Goal: Task Accomplishment & Management: Manage account settings

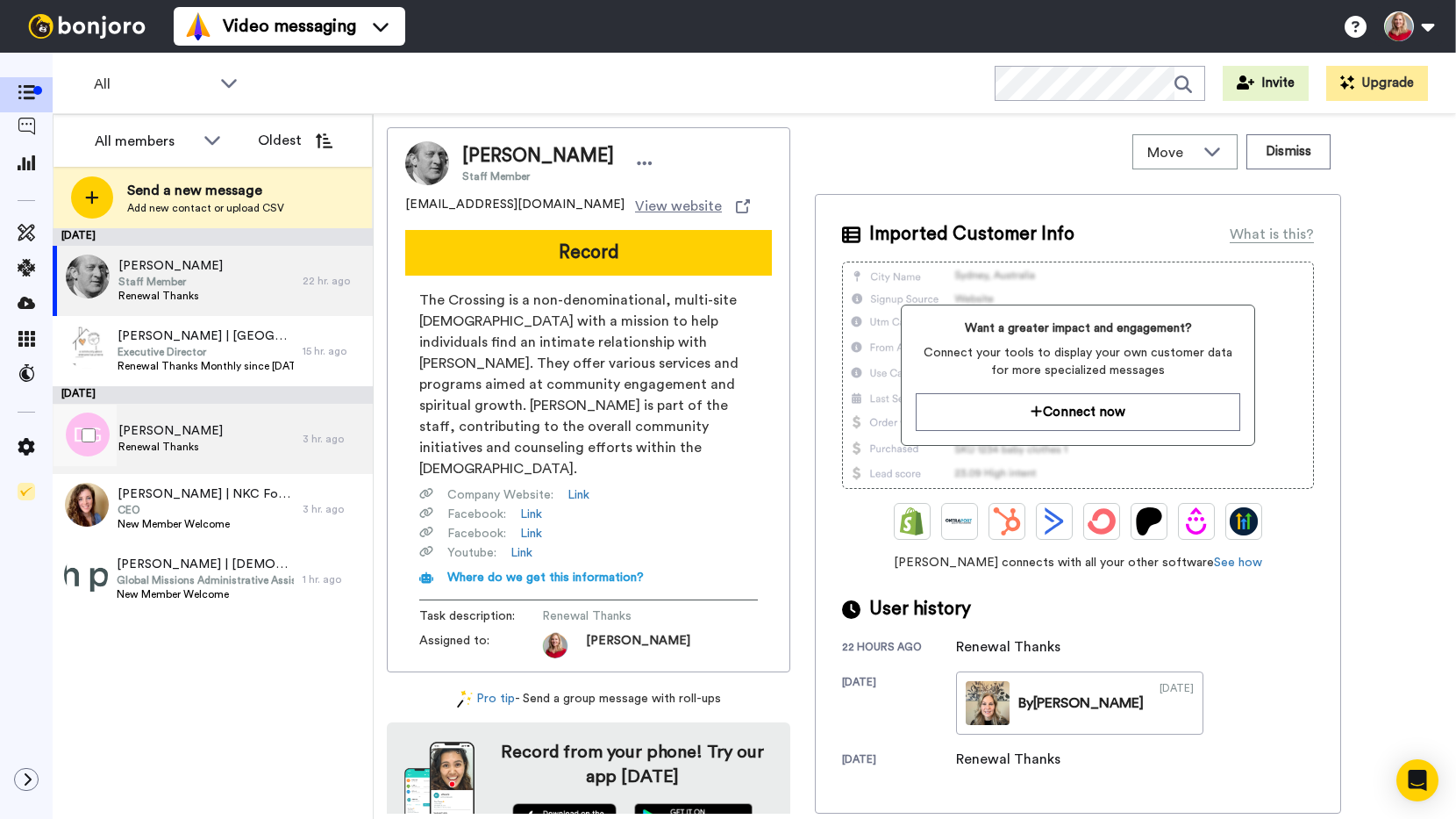
click at [170, 429] on span "[PERSON_NAME]" at bounding box center [171, 431] width 105 height 18
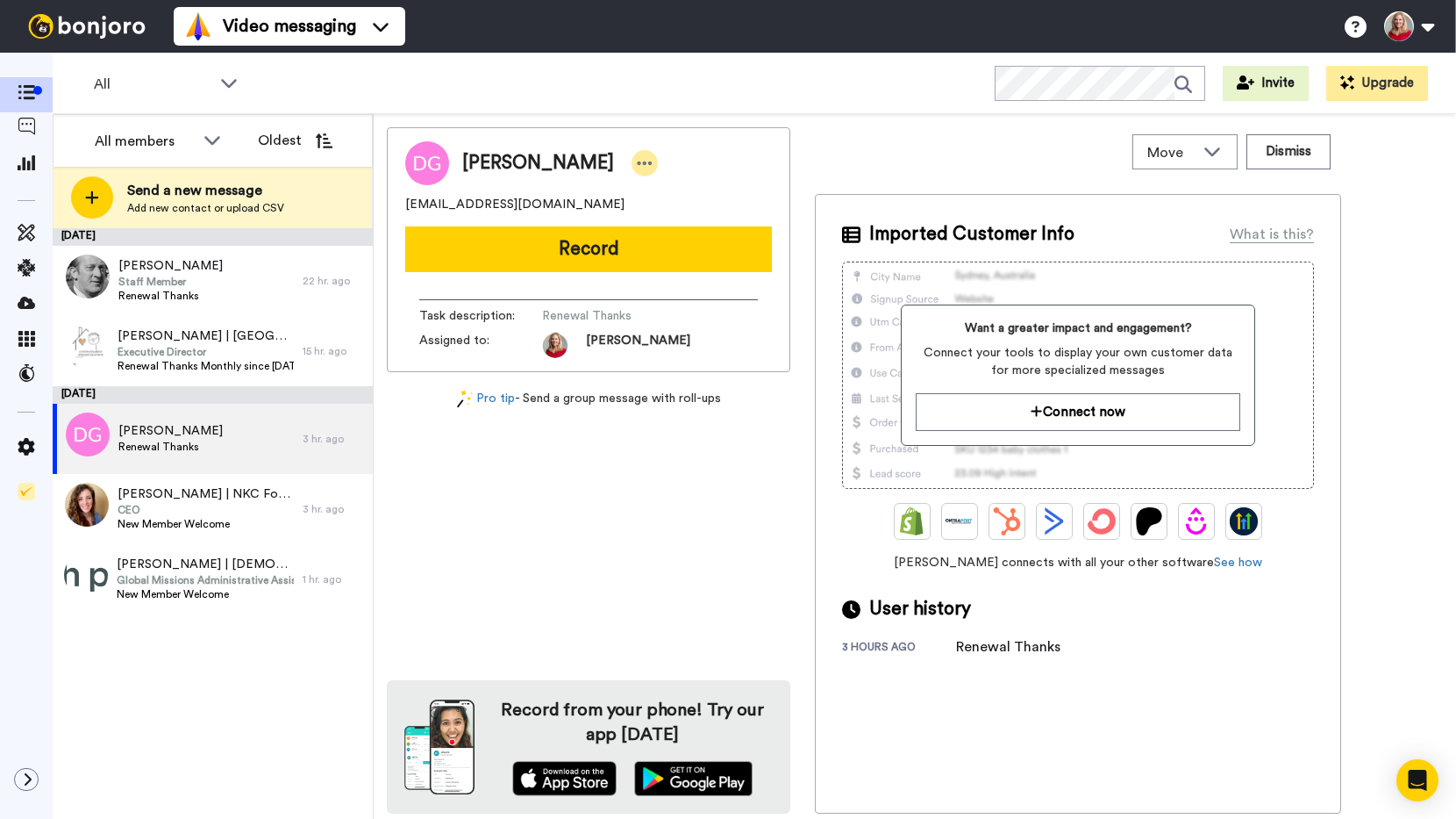
click at [644, 165] on icon at bounding box center [644, 163] width 16 height 18
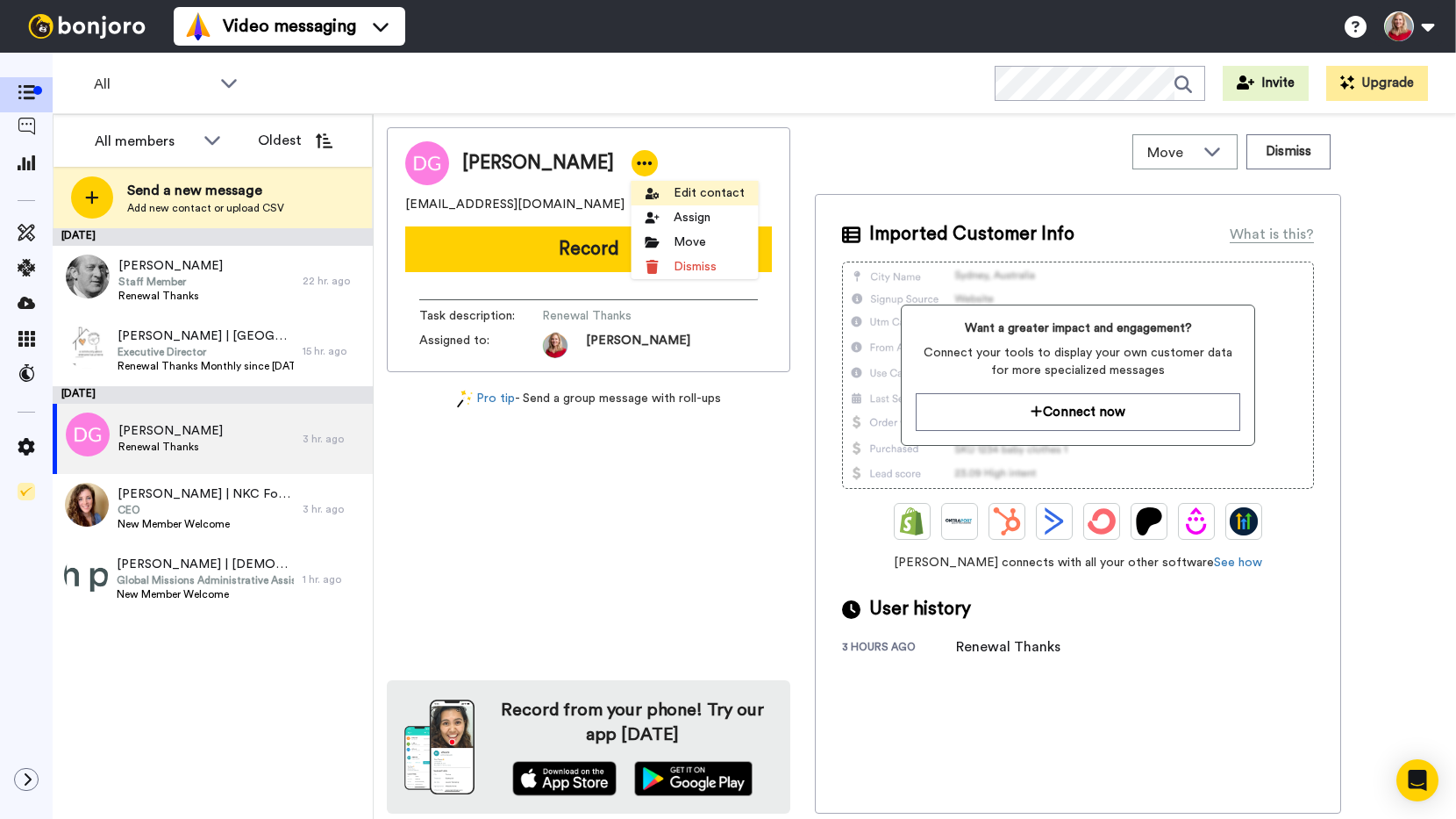
click at [708, 188] on li "Edit contact" at bounding box center [695, 193] width 127 height 25
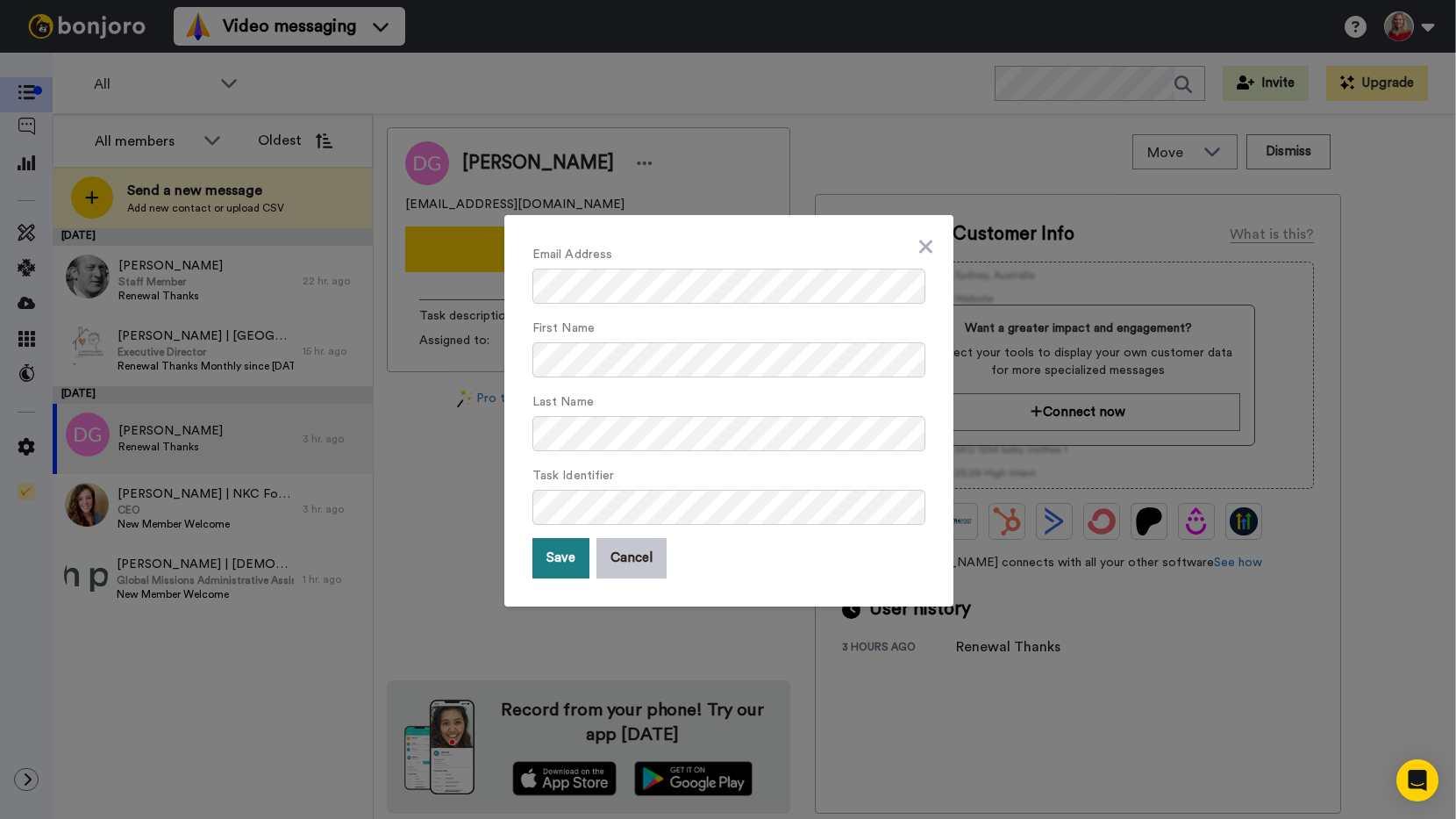
click at [543, 557] on button "Save" at bounding box center [561, 558] width 57 height 41
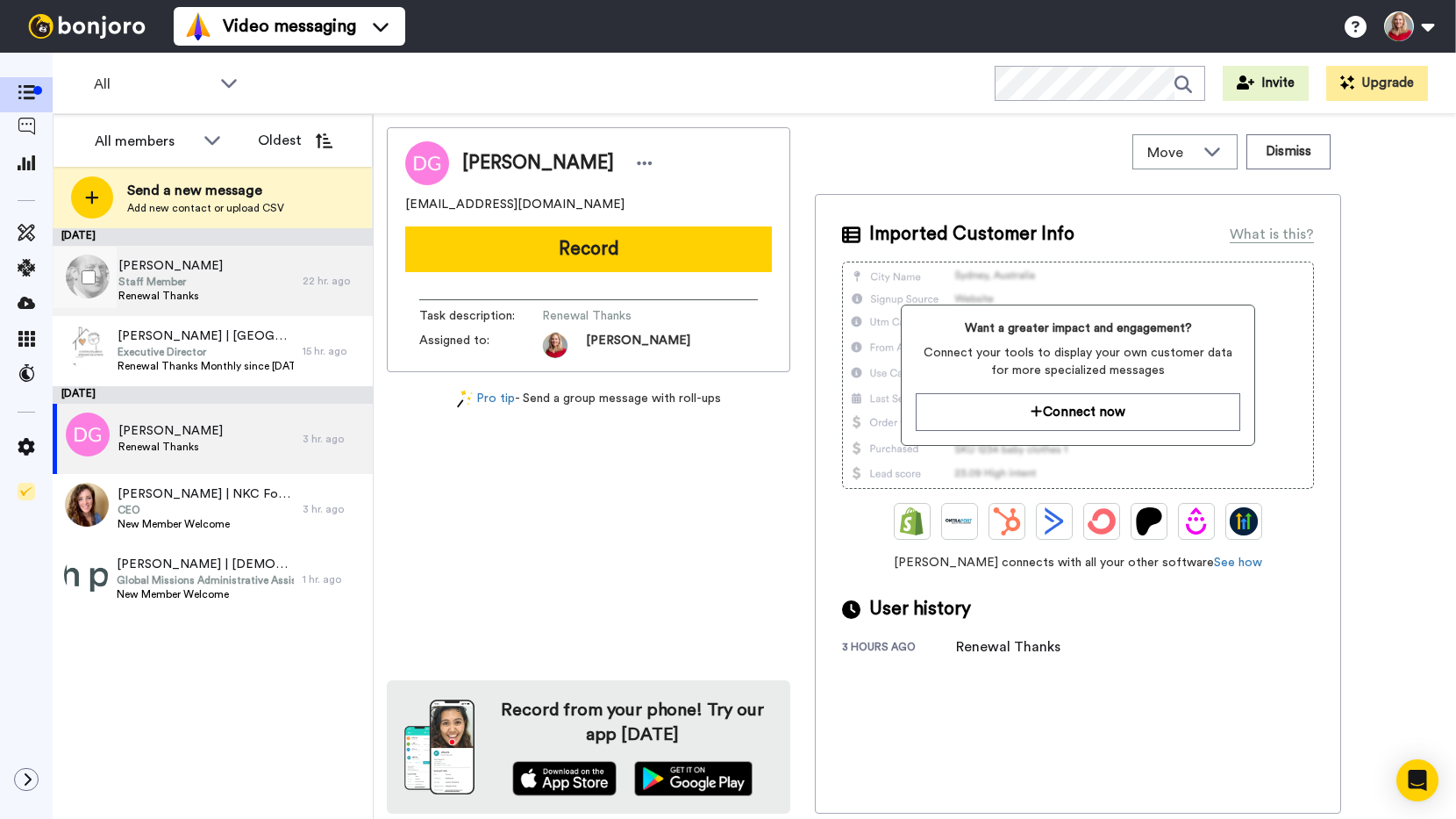
click at [180, 280] on span "Staff Member" at bounding box center [171, 282] width 105 height 14
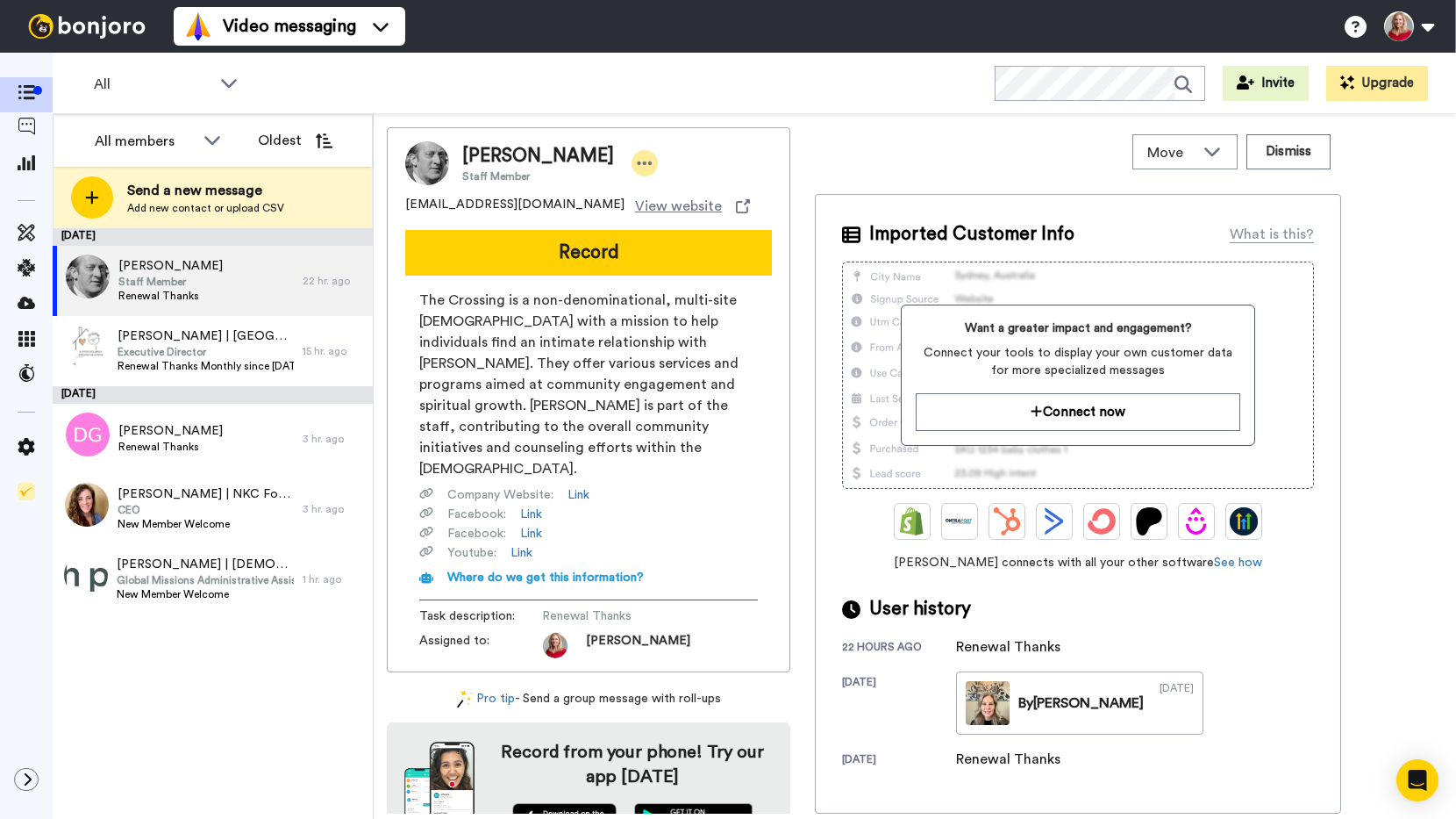
click at [637, 162] on icon at bounding box center [644, 163] width 15 height 4
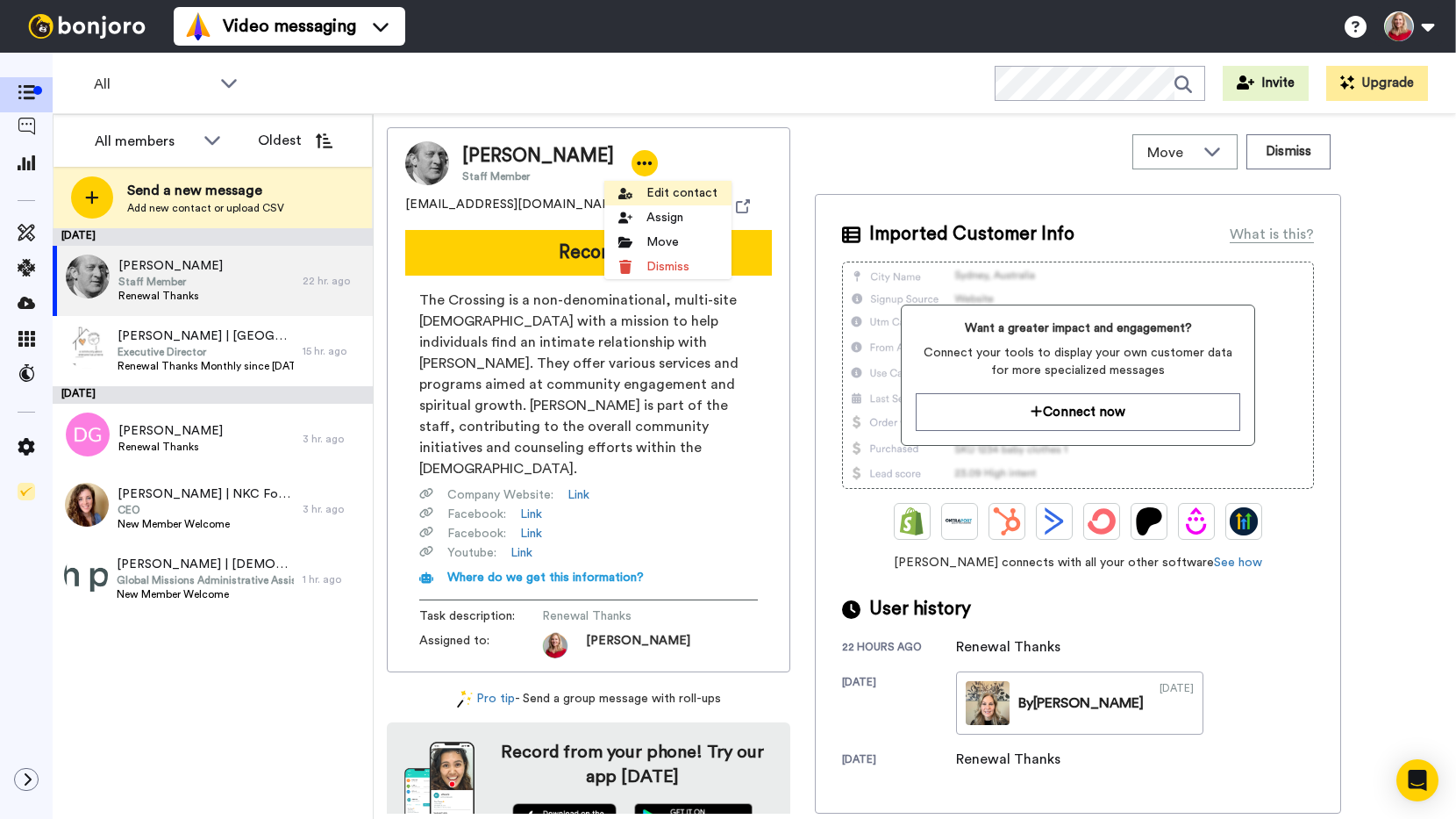
click at [650, 188] on li "Edit contact" at bounding box center [667, 193] width 127 height 25
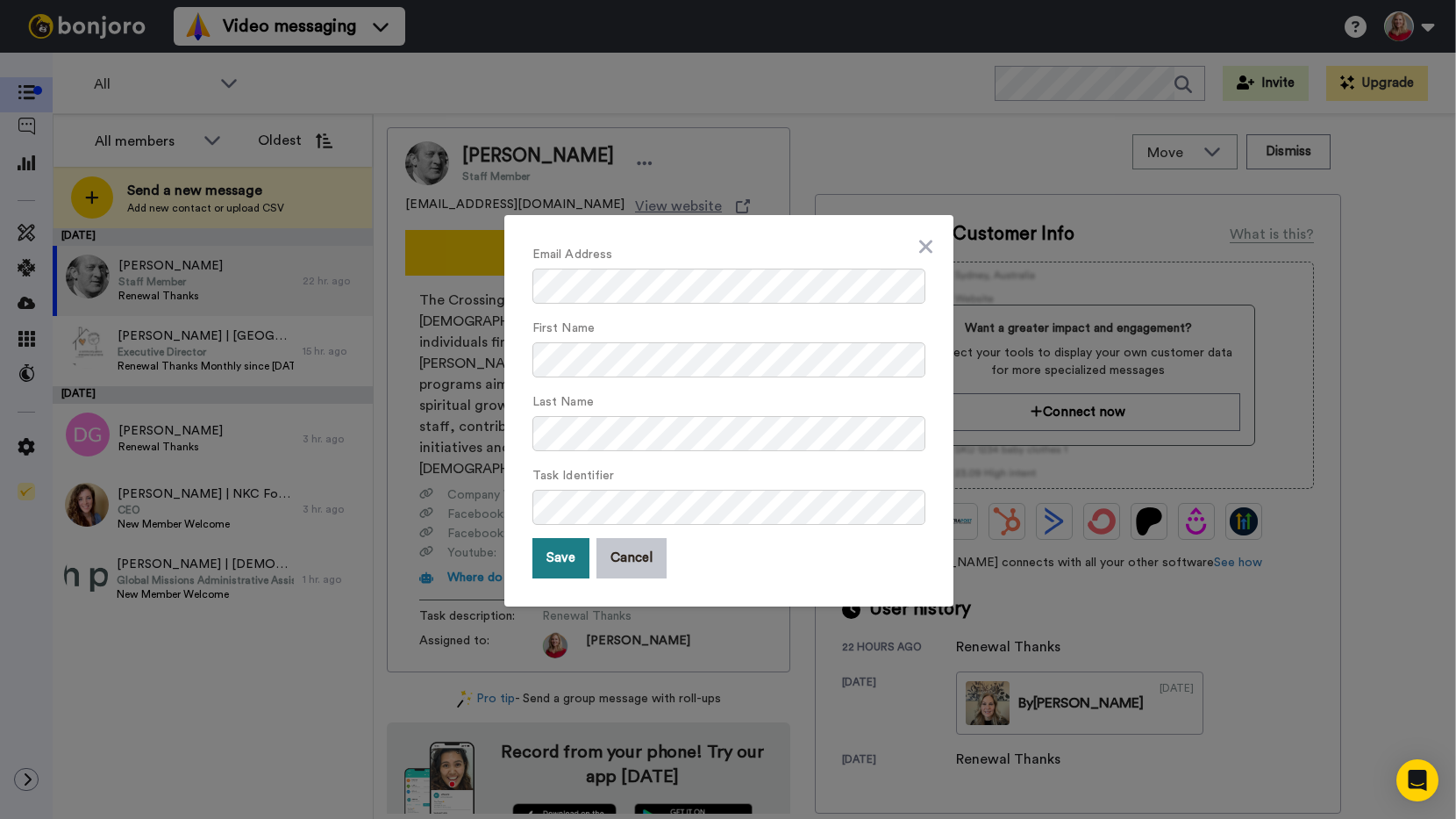
click at [549, 554] on button "Save" at bounding box center [561, 558] width 57 height 41
